Goal: Task Accomplishment & Management: Complete application form

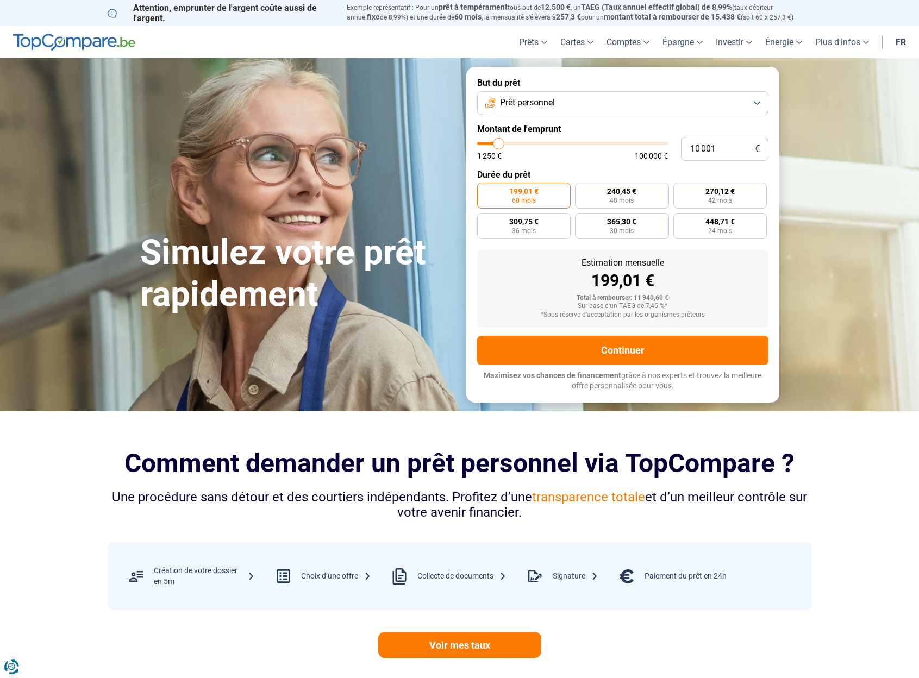
click at [556, 102] on button "Prêt personnel" at bounding box center [622, 103] width 291 height 24
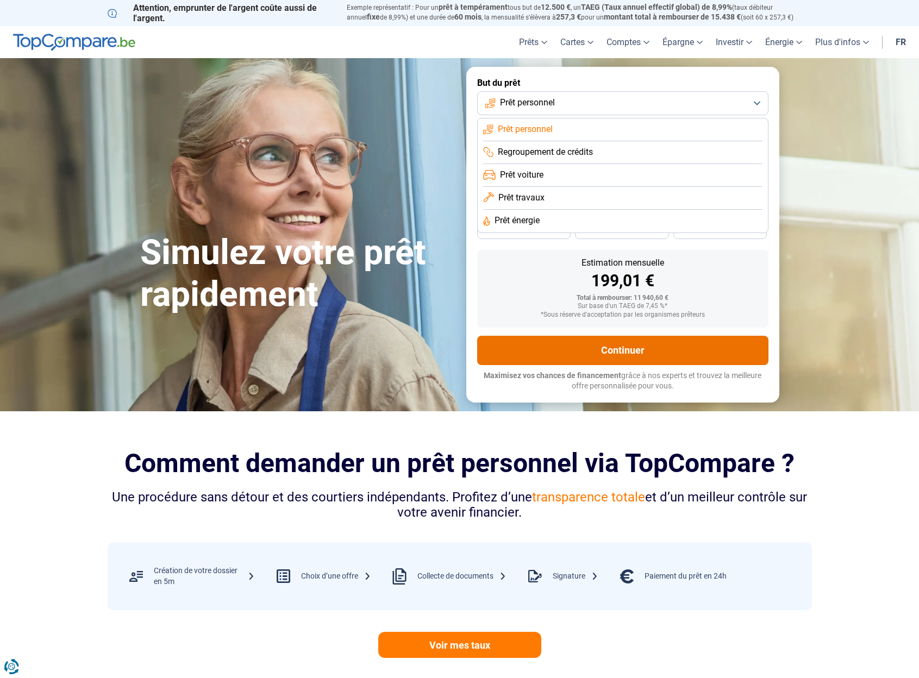
click at [708, 360] on button "Continuer" at bounding box center [622, 350] width 291 height 29
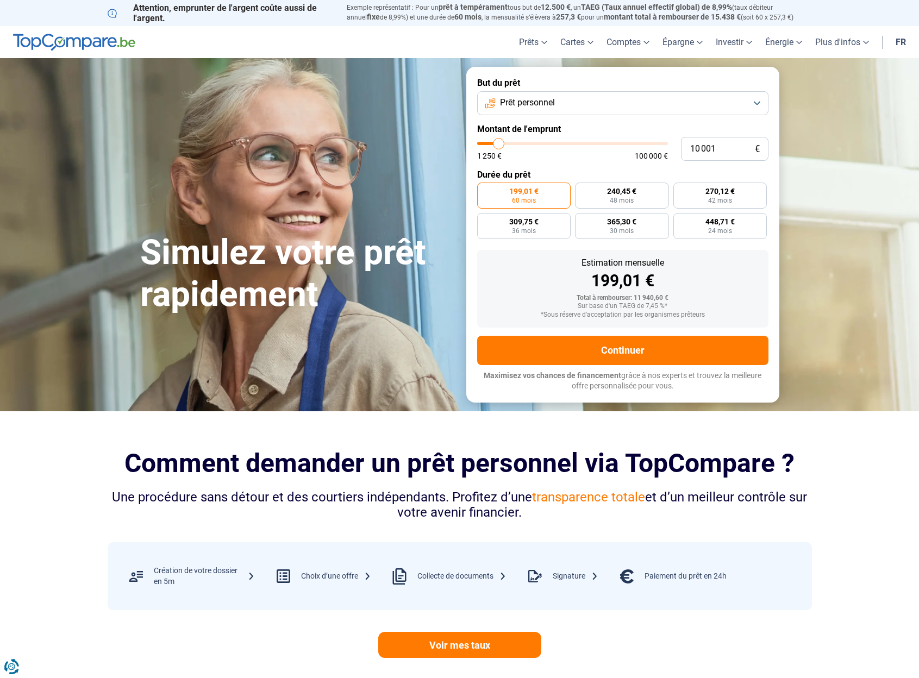
type input "12 000"
type input "12000"
type input "12 500"
type input "12500"
type input "12 750"
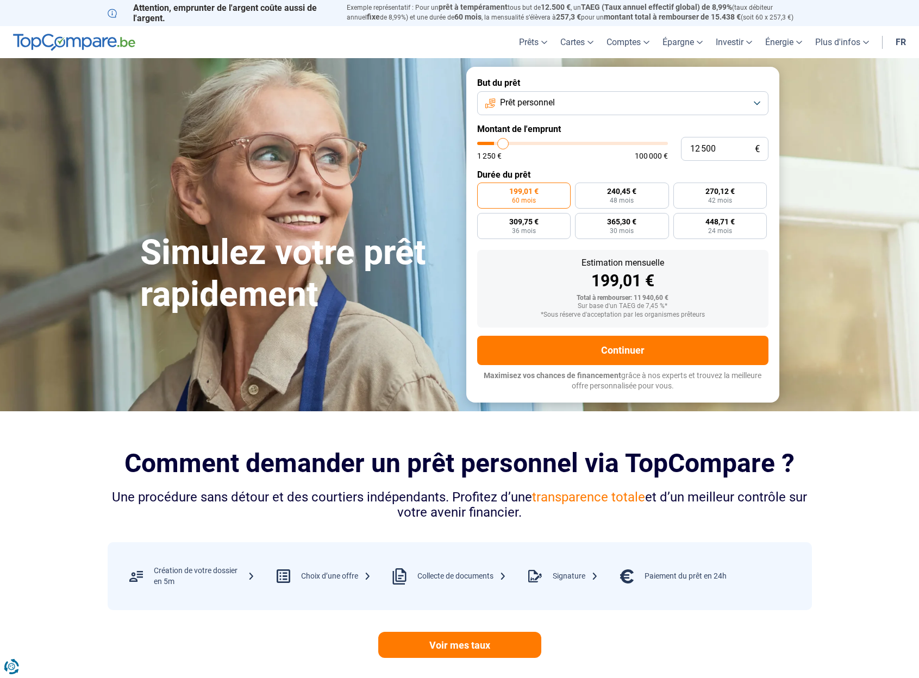
type input "12750"
type input "13 250"
type input "13250"
type input "13 500"
type input "13500"
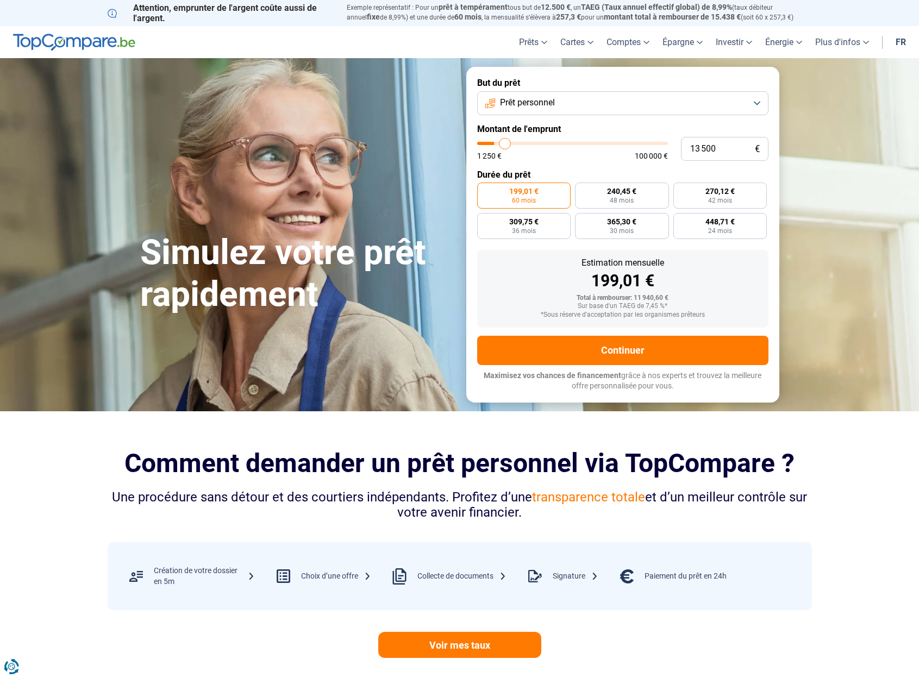
type input "14 000"
type input "14000"
type input "14 500"
type input "14500"
type input "14 750"
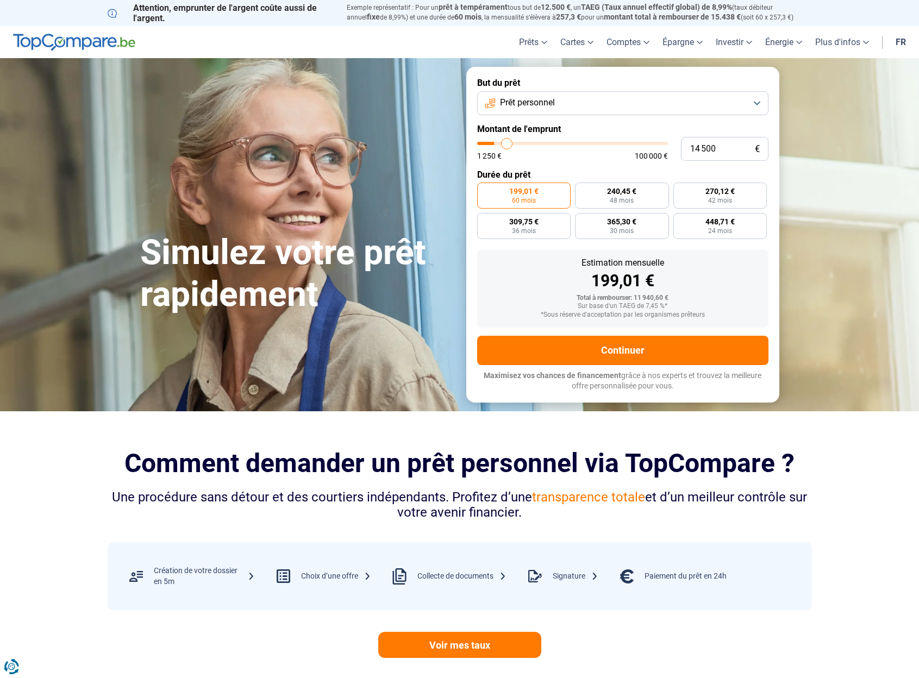
type input "14750"
type input "15 500"
type input "15500"
type input "16 000"
type input "16000"
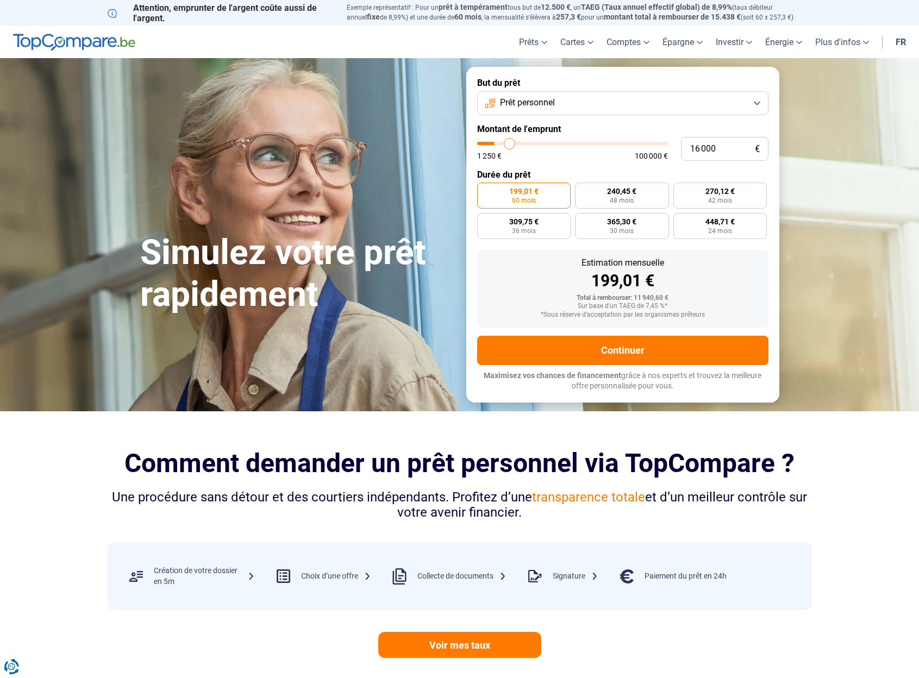
type input "16 250"
type input "16250"
type input "16 500"
type input "16500"
type input "17 000"
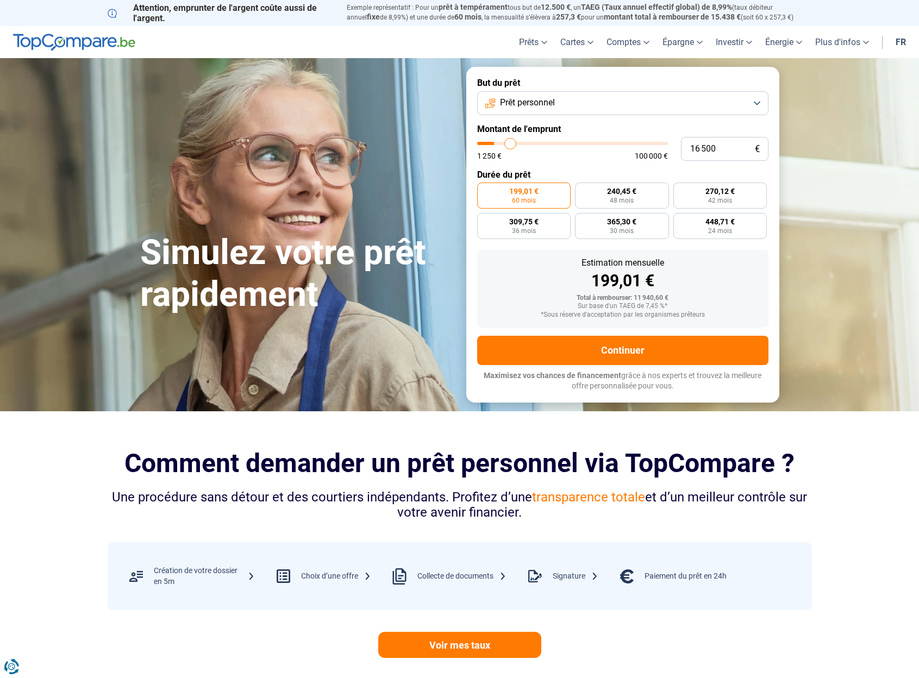
type input "17000"
type input "17 250"
type input "17250"
type input "17 500"
type input "17500"
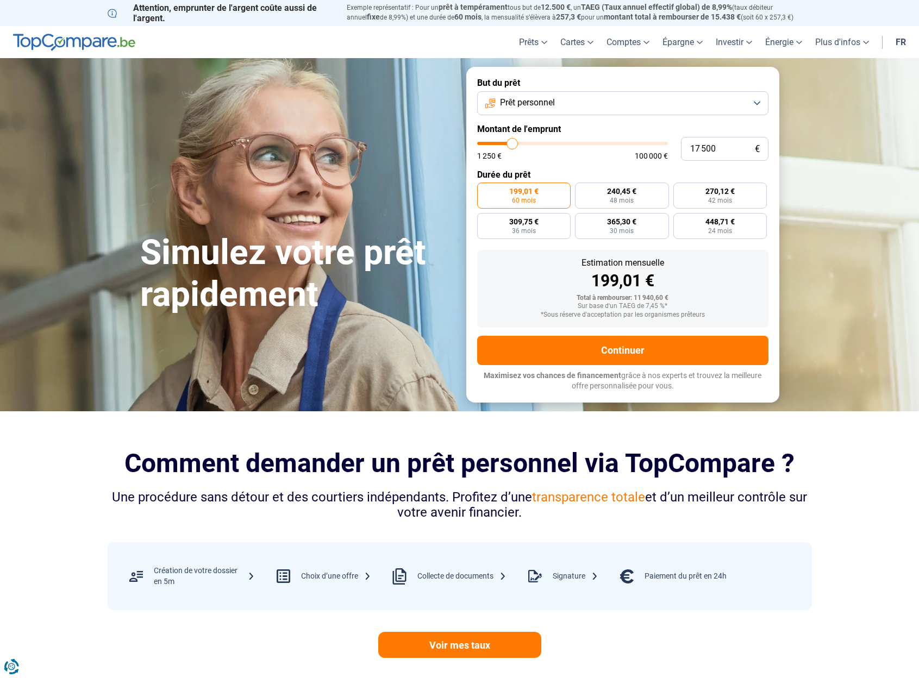
type input "17 750"
type input "17750"
type input "18 000"
type input "18000"
type input "18 500"
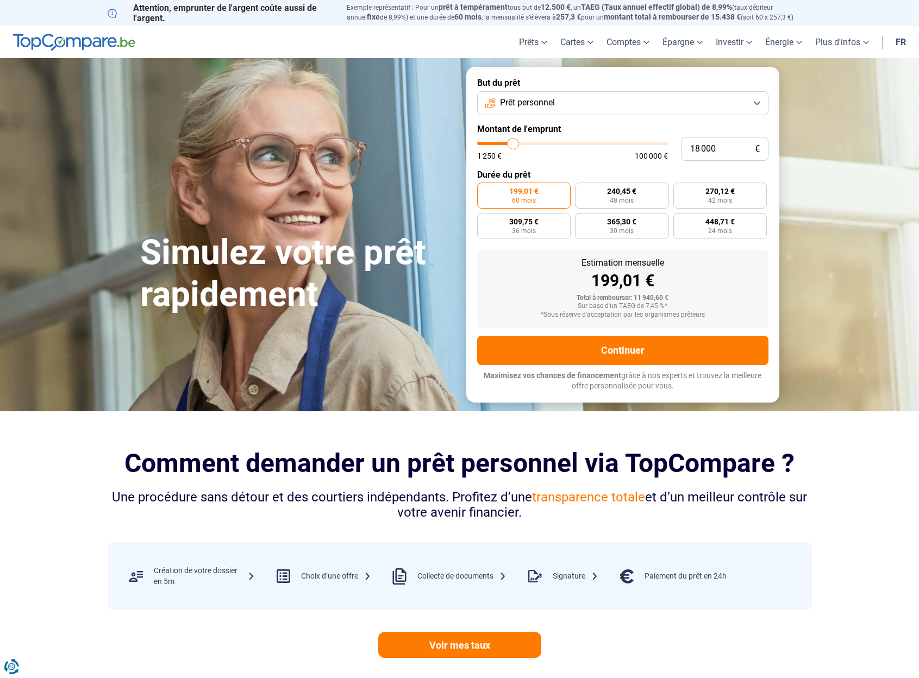
type input "18500"
type input "18 750"
type input "18750"
type input "19 000"
type input "19000"
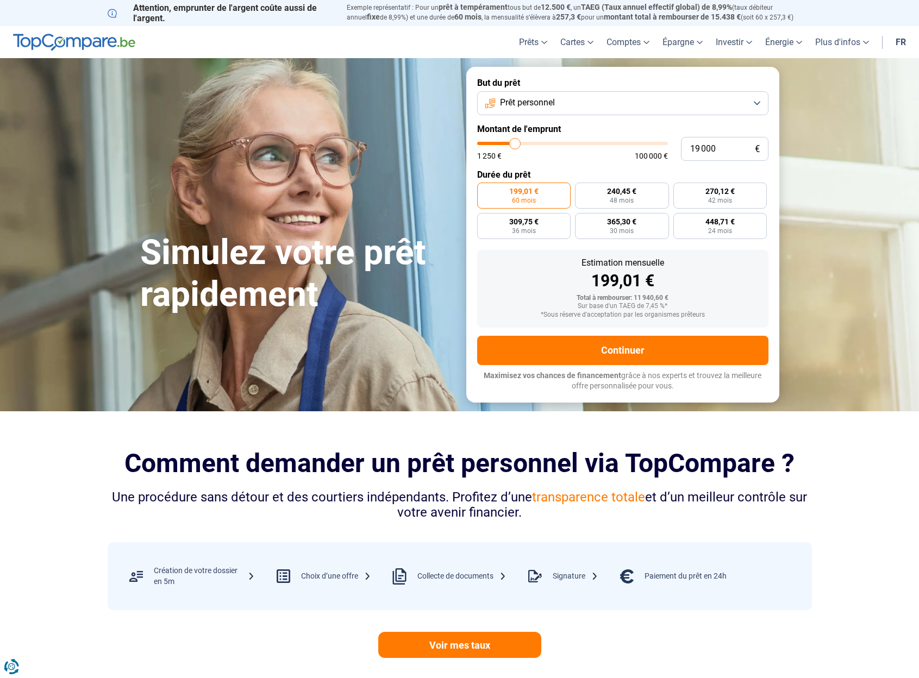
type input "19 750"
type input "19750"
type input "20 000"
type input "20000"
type input "20 250"
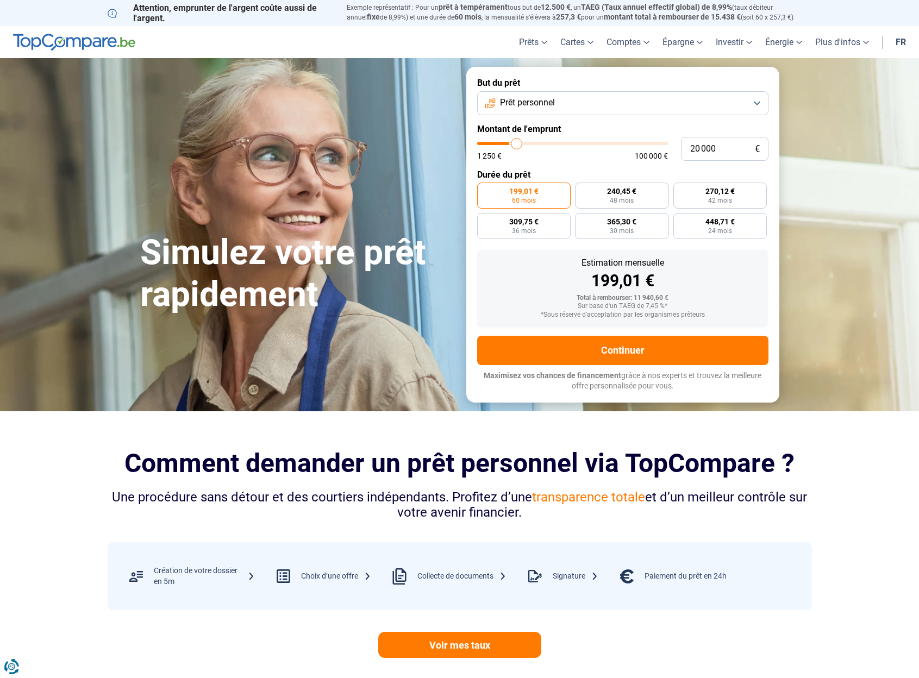
type input "20250"
type input "20 500"
type input "20500"
type input "20 750"
type input "20750"
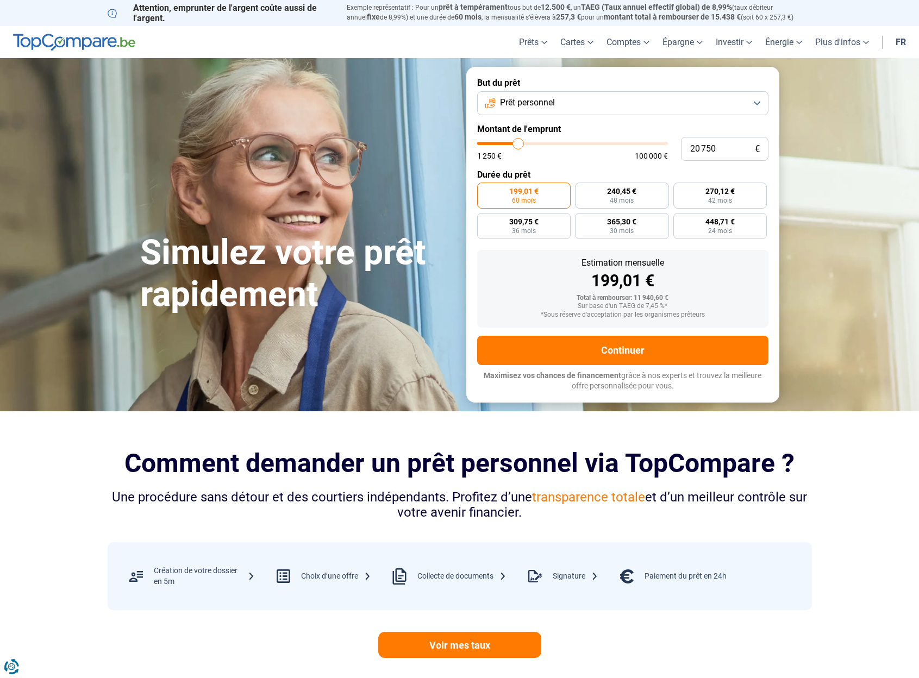
type input "21 250"
type input "21250"
type input "21 500"
type input "21500"
type input "22 000"
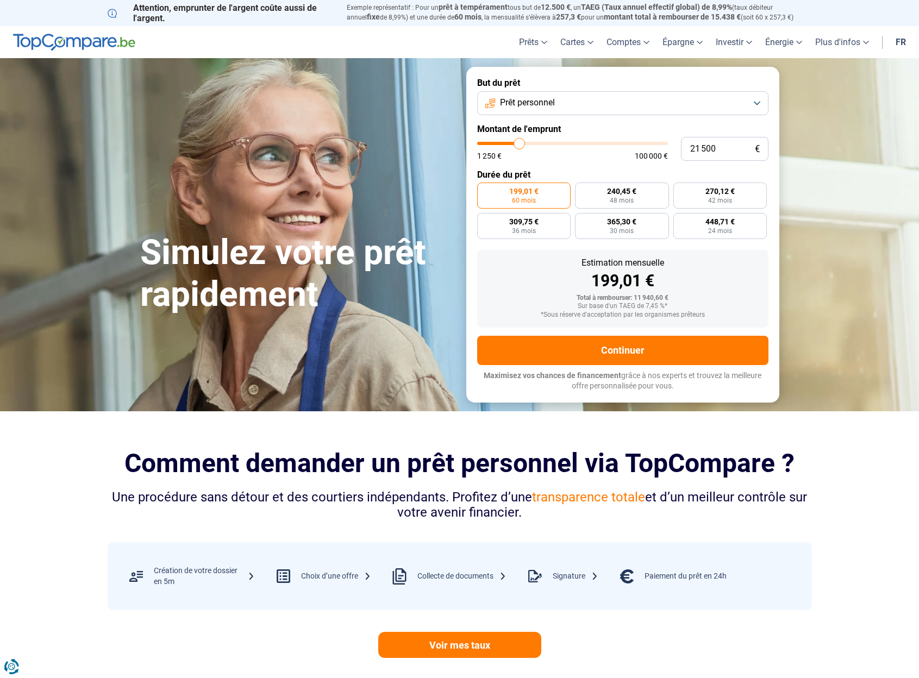
type input "22000"
type input "22 250"
type input "22250"
type input "22 750"
type input "22750"
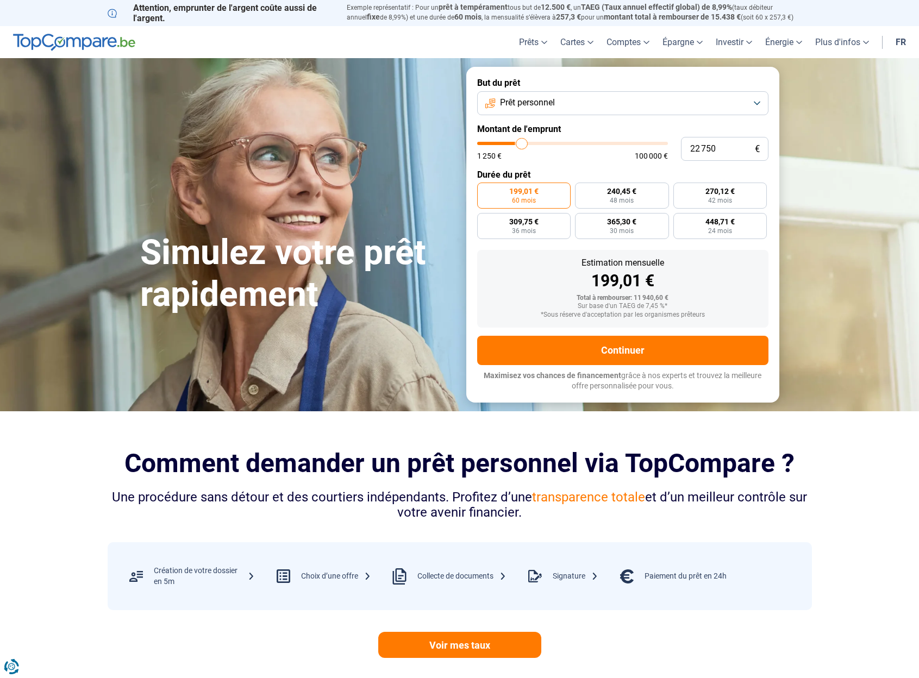
type input "23 250"
type input "23250"
type input "23 750"
type input "23750"
type input "24 250"
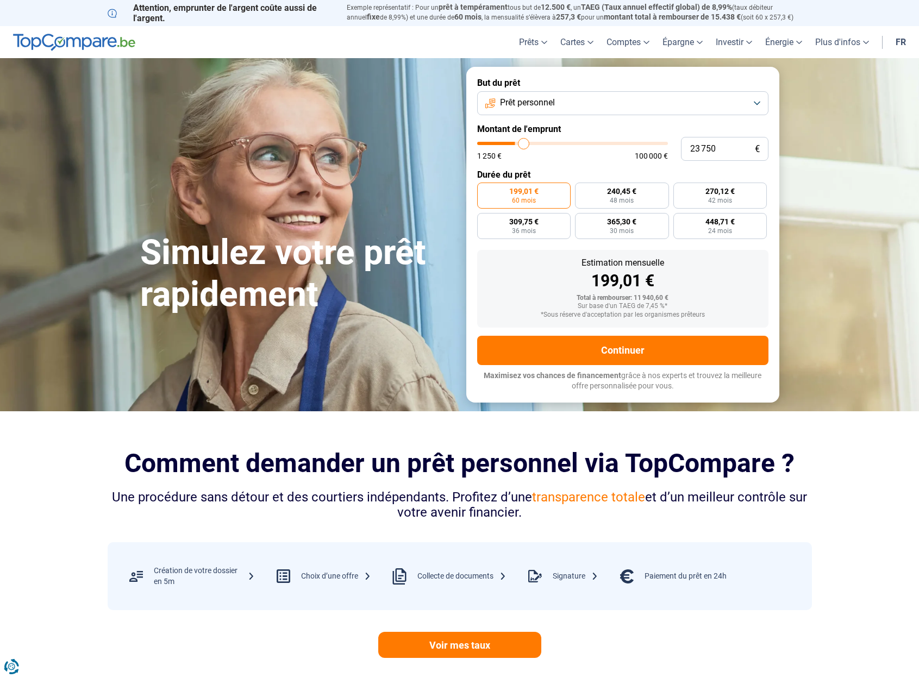
type input "24250"
type input "24 500"
type input "24500"
type input "24 750"
type input "24750"
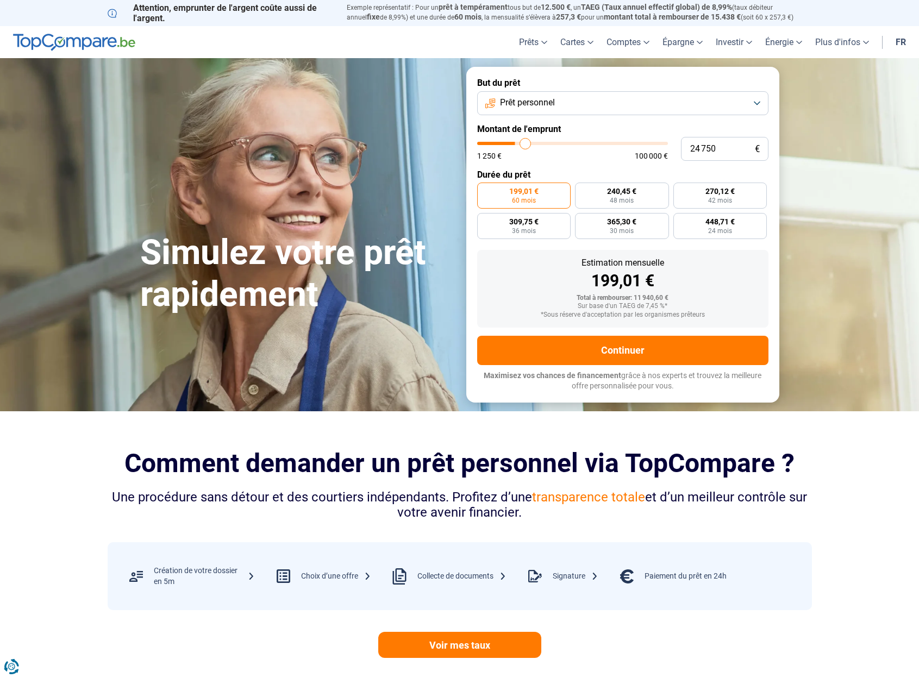
type input "25 000"
type input "25000"
type input "25 250"
type input "25250"
type input "25 750"
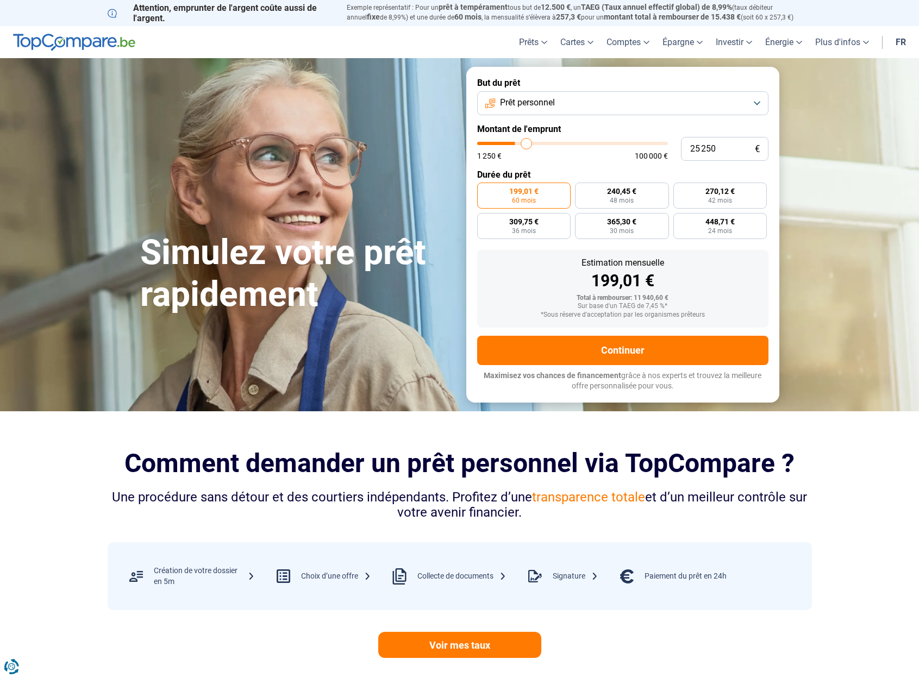
type input "25750"
type input "26 000"
type input "26000"
type input "26 250"
type input "26250"
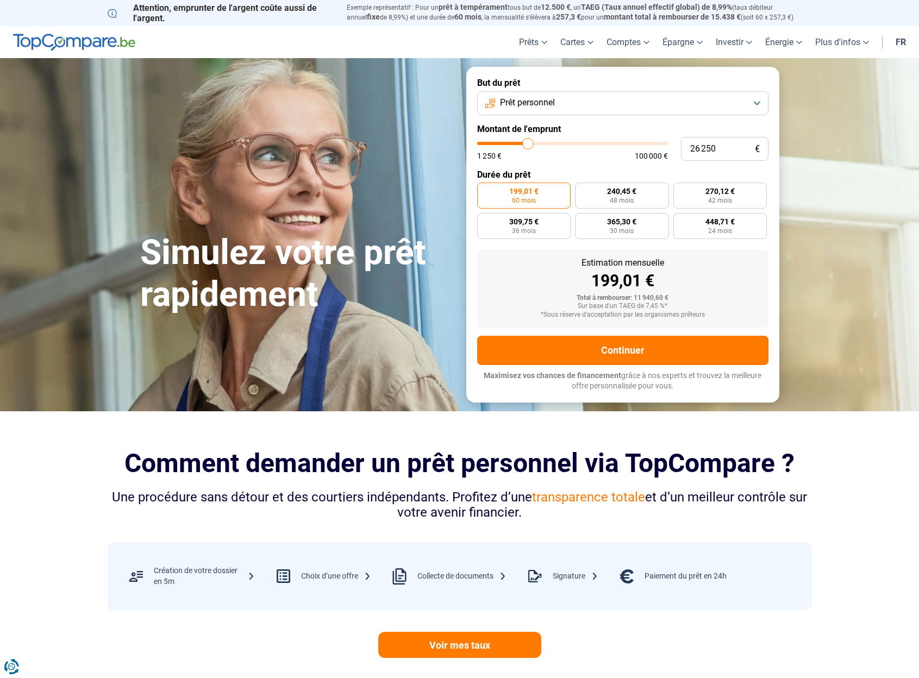
type input "27 250"
type input "27250"
type input "27 500"
type input "27500"
type input "28 000"
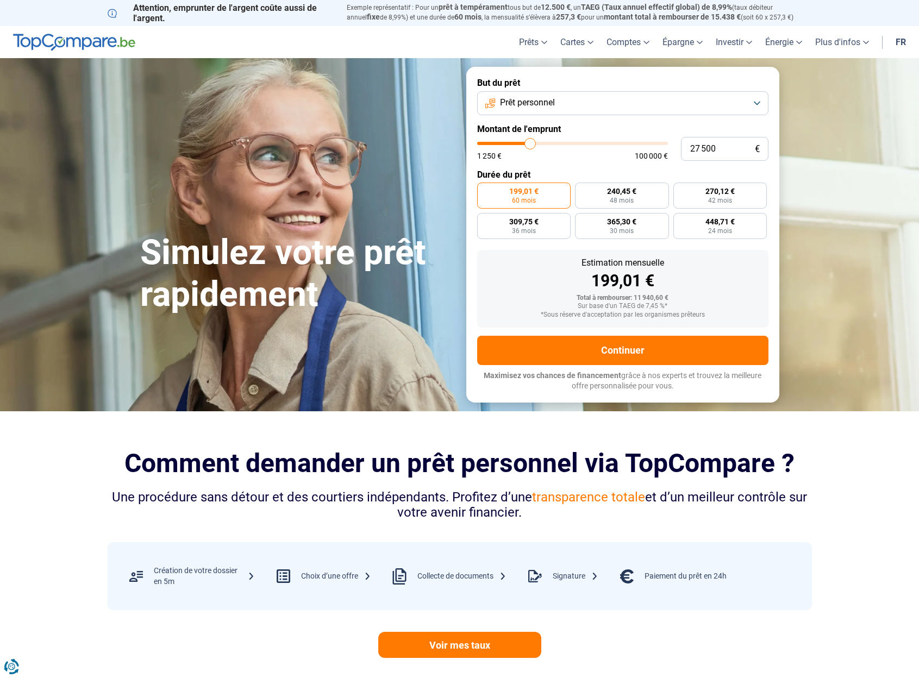
type input "28000"
type input "28 750"
type input "28750"
type input "29 000"
type input "29000"
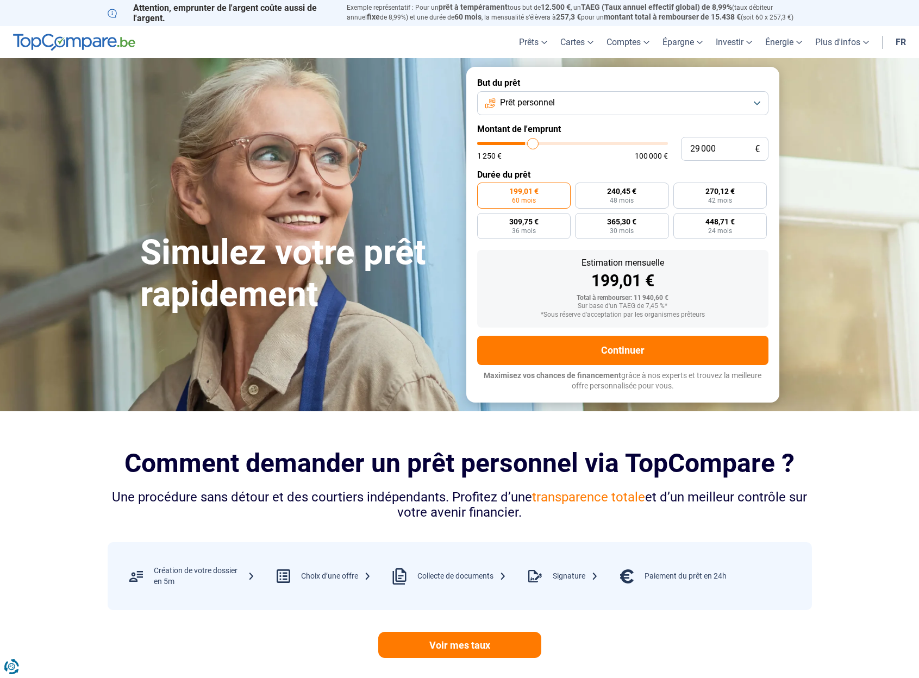
type input "29 250"
type input "29250"
type input "29 500"
type input "29500"
type input "29 750"
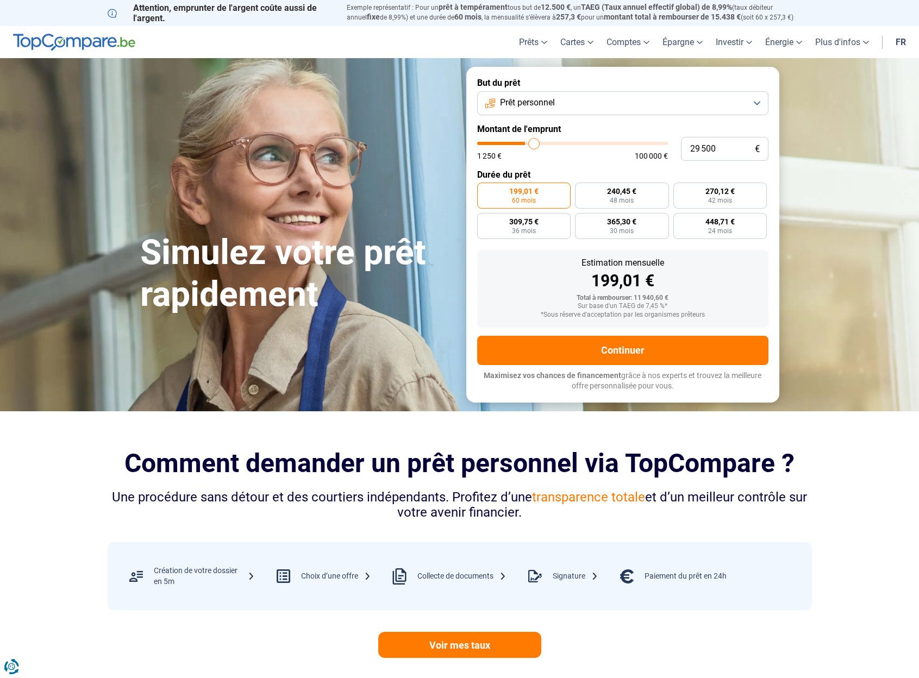
type input "29750"
type input "30 250"
type input "30250"
type input "30 500"
type input "30500"
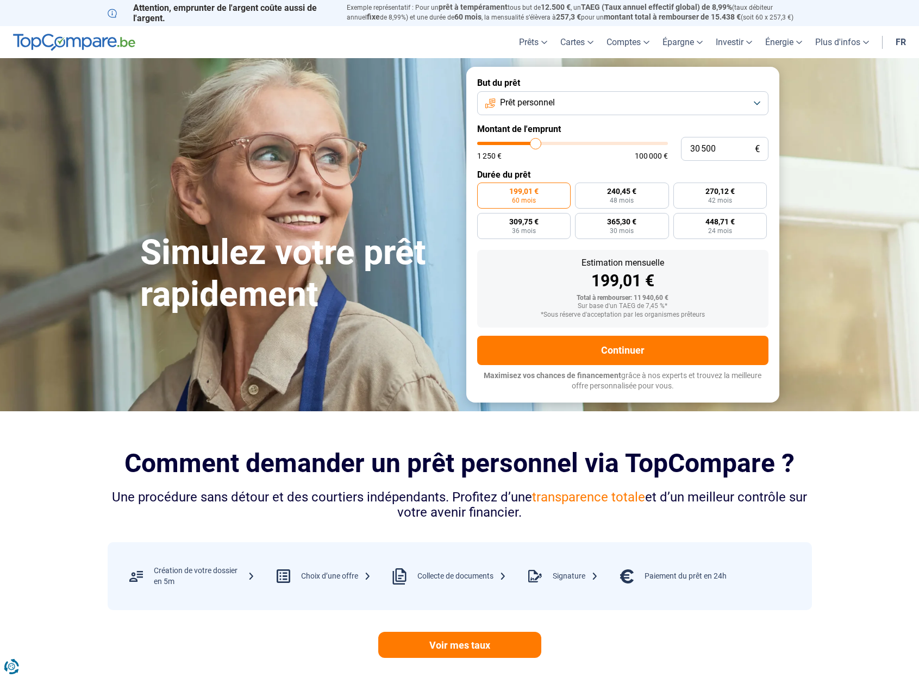
type input "30 750"
type input "30750"
type input "31 000"
type input "31000"
type input "31 250"
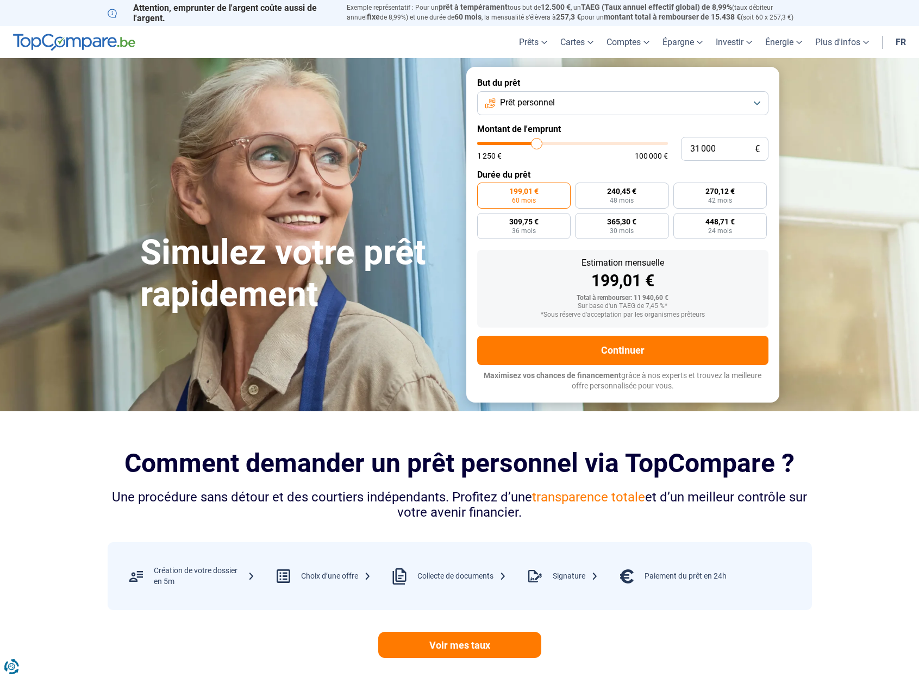
type input "31250"
type input "31 750"
type input "31750"
type input "32 000"
type input "32000"
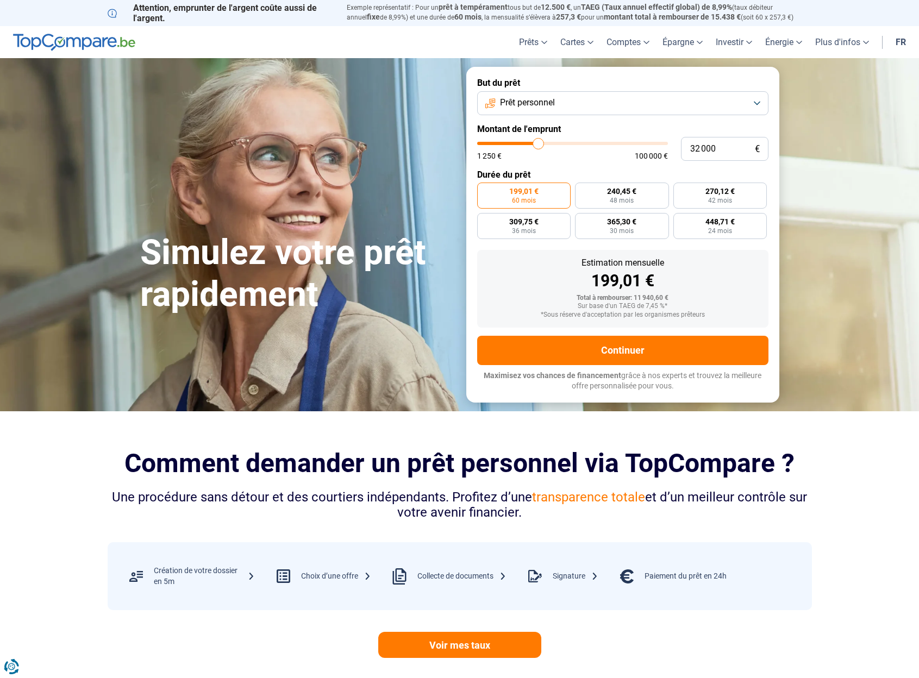
type input "32 250"
type input "32250"
type input "32 500"
type input "32500"
type input "32 750"
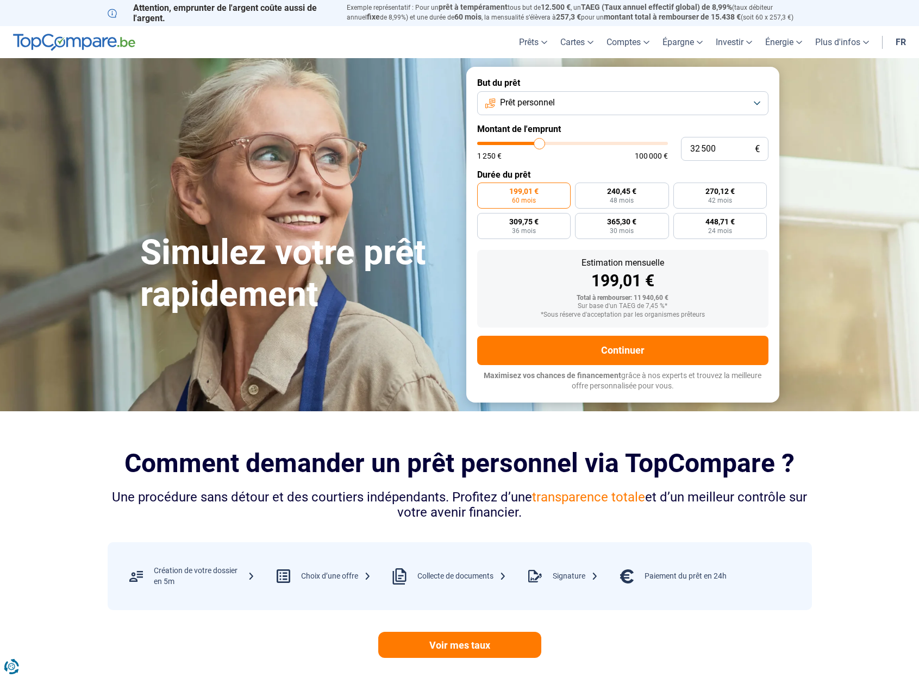
type input "32750"
type input "33 250"
type input "33250"
type input "33 500"
type input "33500"
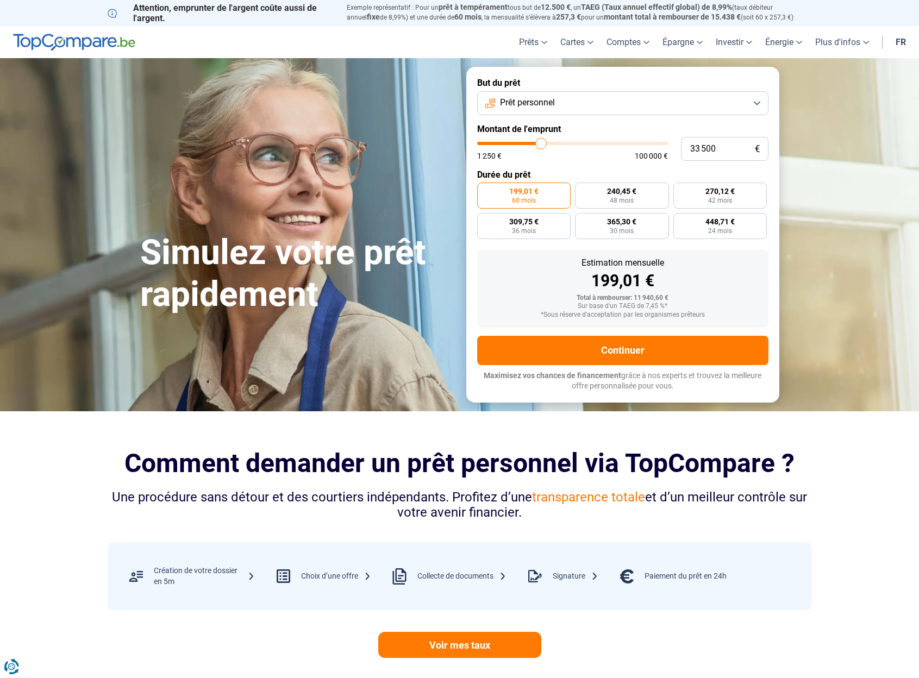
type input "33 750"
type input "33750"
type input "34 000"
type input "34000"
type input "35 250"
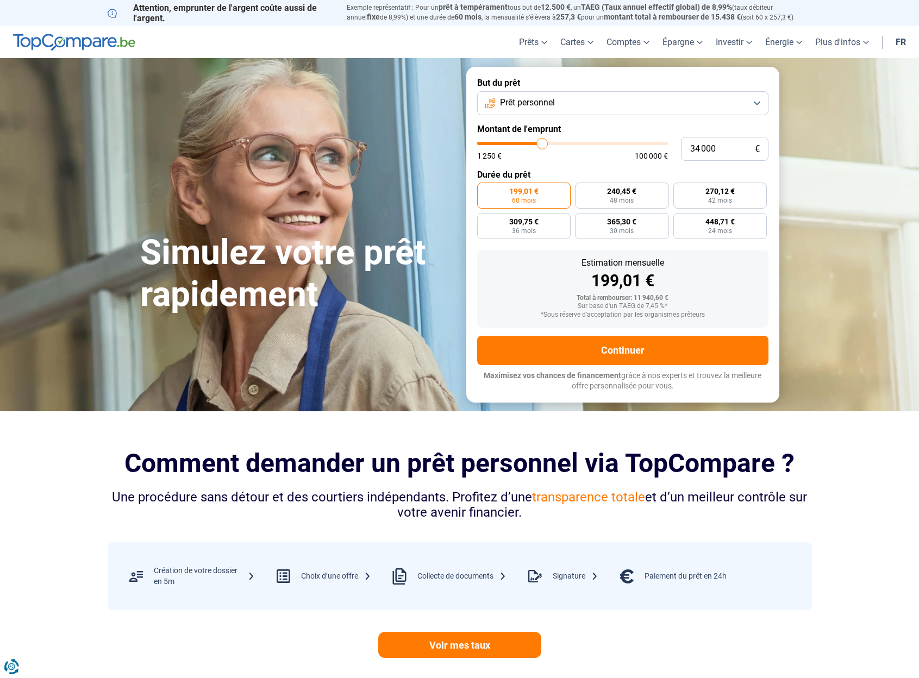
type input "35250"
type input "35 500"
type input "35500"
type input "35 750"
type input "35750"
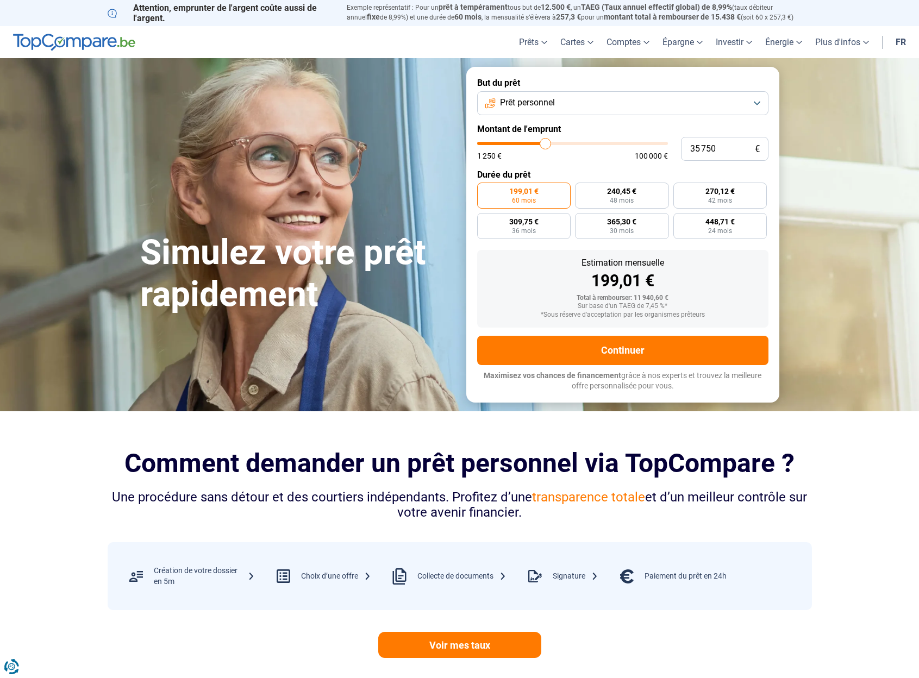
type input "36 250"
type input "36250"
type input "36 500"
type input "36500"
type input "36 250"
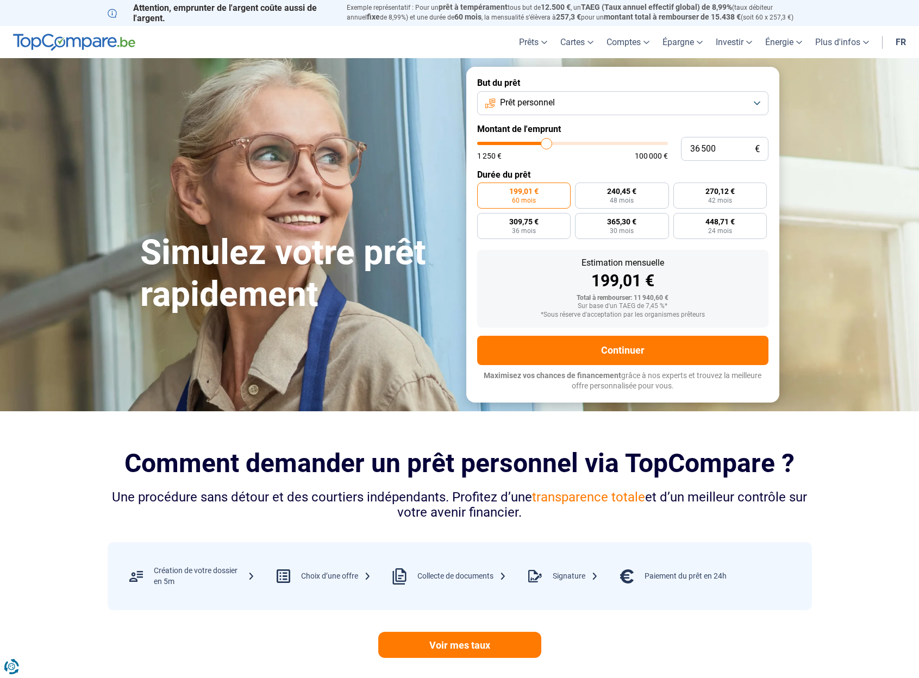
type input "36250"
type input "35 750"
type input "35750"
type input "35 500"
type input "35500"
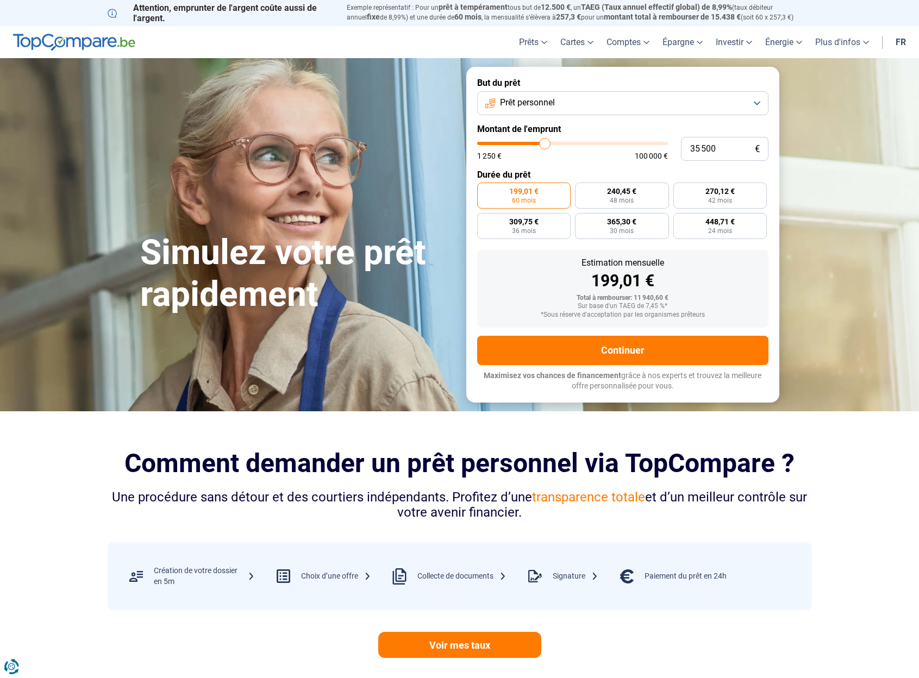
type input "35 250"
type input "35250"
type input "35 000"
drag, startPoint x: 503, startPoint y: 143, endPoint x: 544, endPoint y: 145, distance: 41.3
type input "35000"
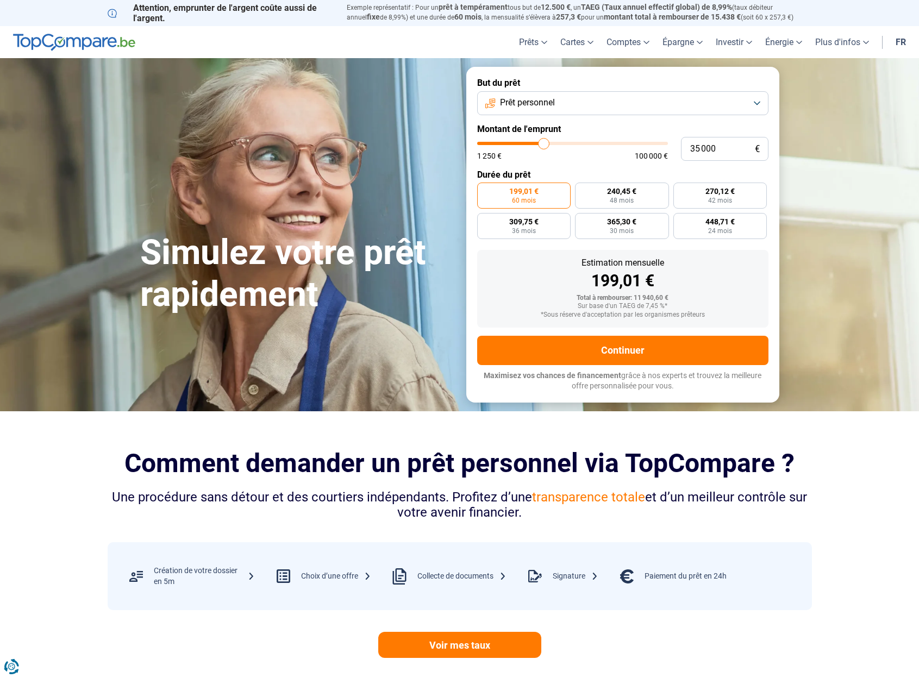
click at [544, 145] on input "range" at bounding box center [572, 143] width 191 height 3
radio input "false"
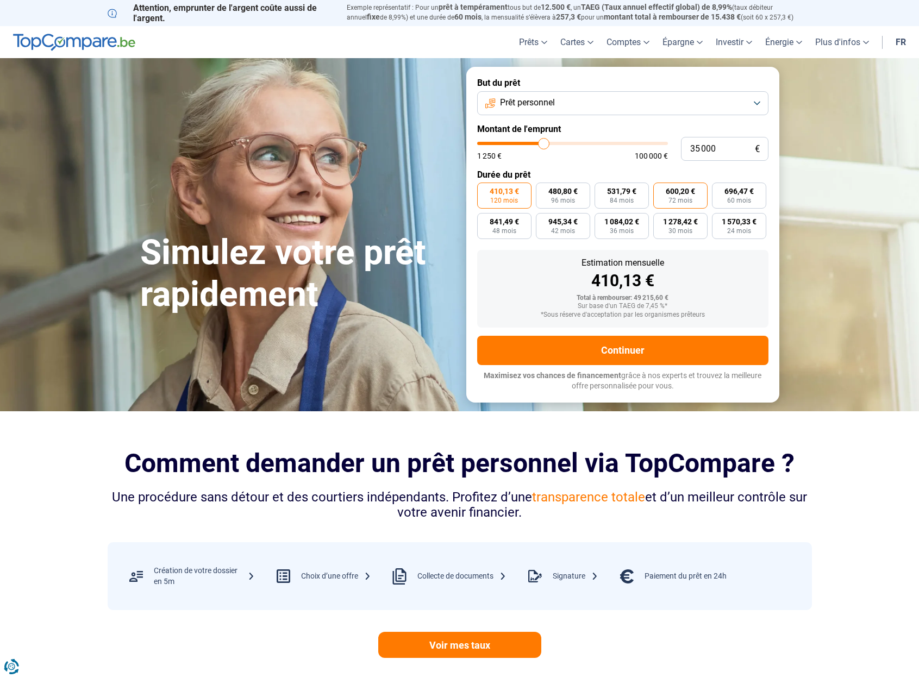
click at [681, 199] on span "72 mois" at bounding box center [680, 200] width 24 height 7
click at [660, 190] on input "600,20 € 72 mois" at bounding box center [656, 186] width 7 height 7
radio input "true"
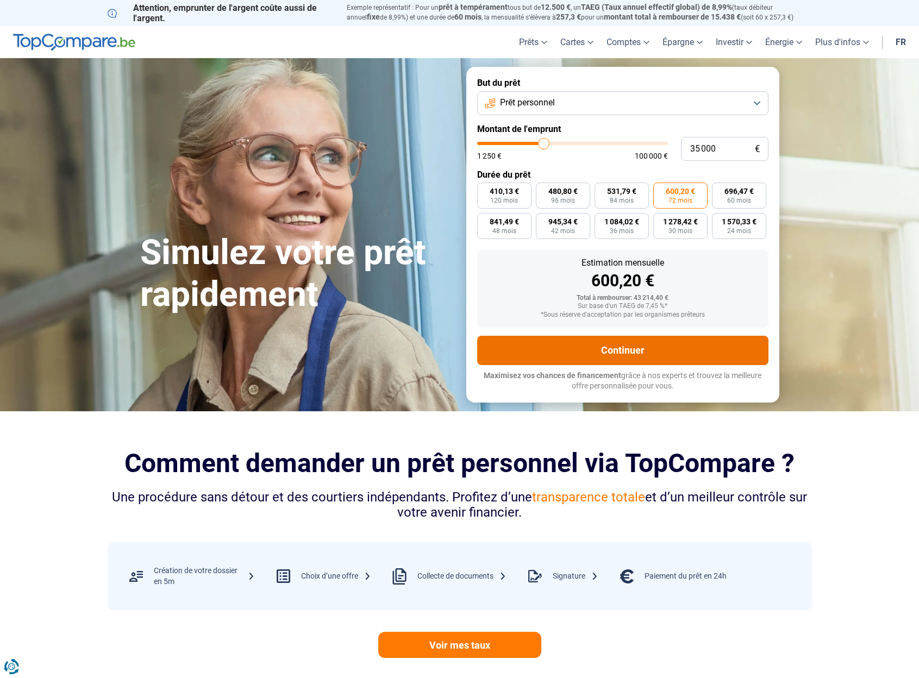
click at [626, 354] on button "Continuer" at bounding box center [622, 350] width 291 height 29
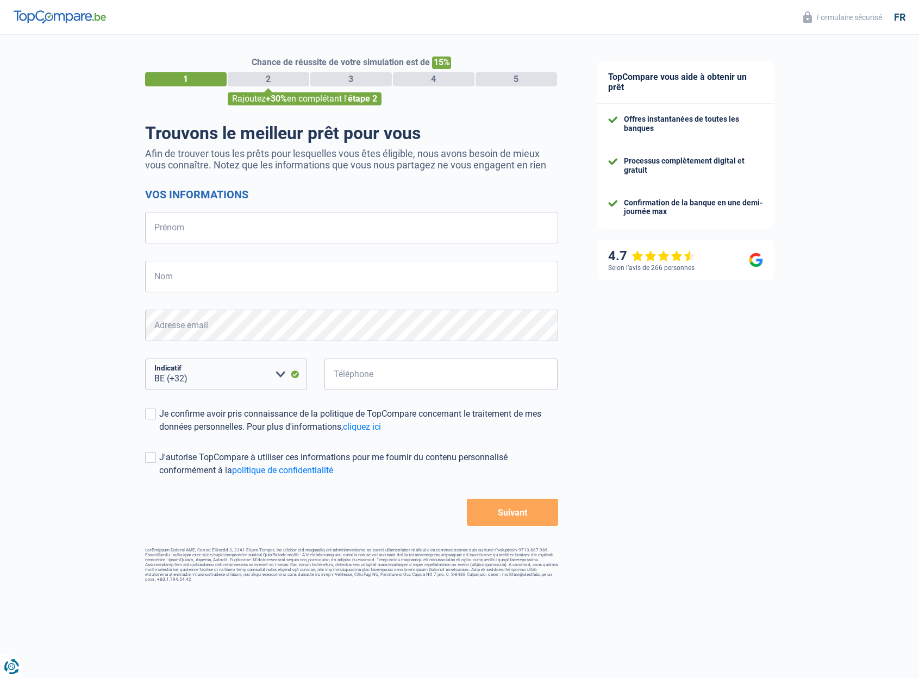
select select "32"
